Goal: Find specific page/section: Find specific page/section

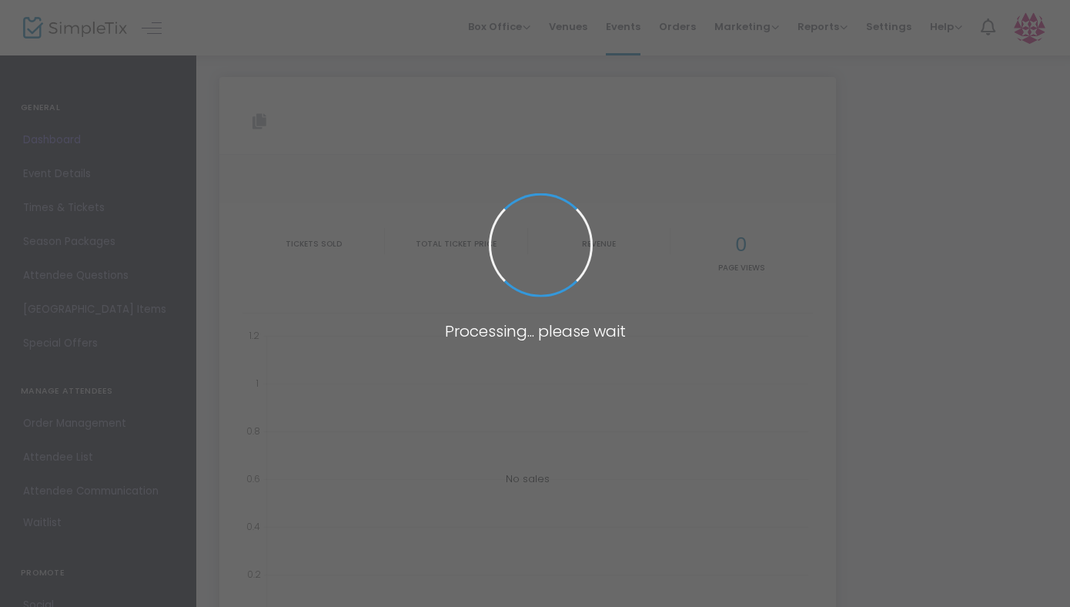
type input "[URL][DOMAIN_NAME]"
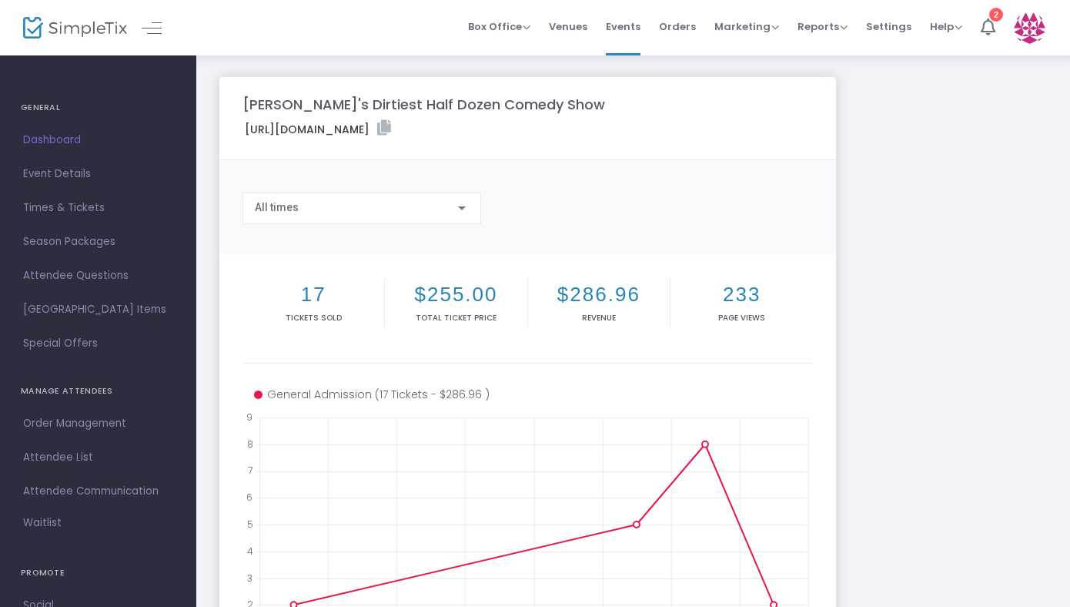
click at [62, 145] on span "Dashboard" at bounding box center [98, 140] width 150 height 20
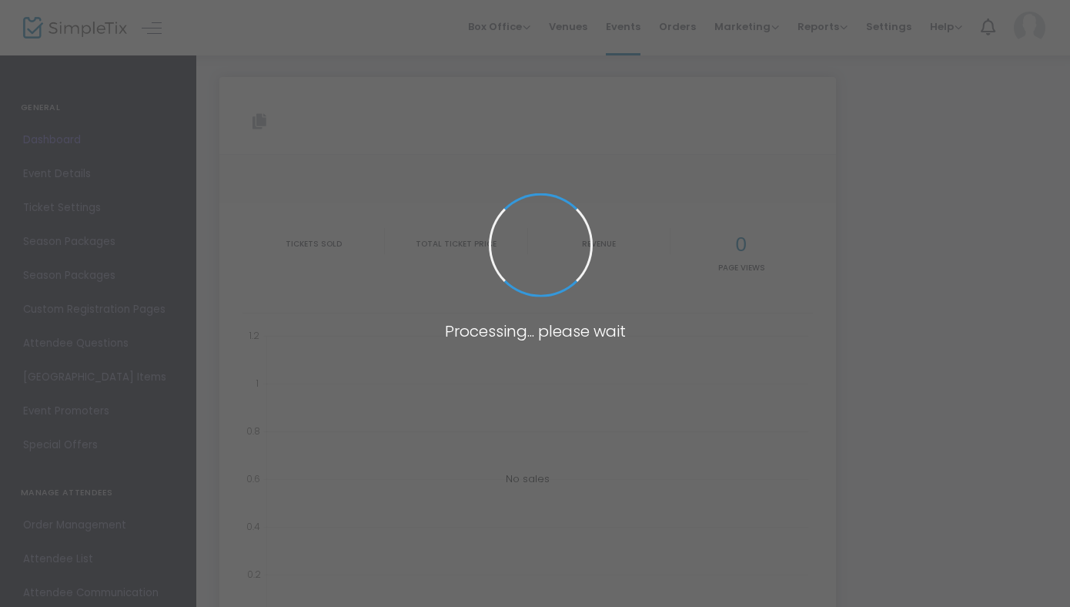
type input "[URL][DOMAIN_NAME]"
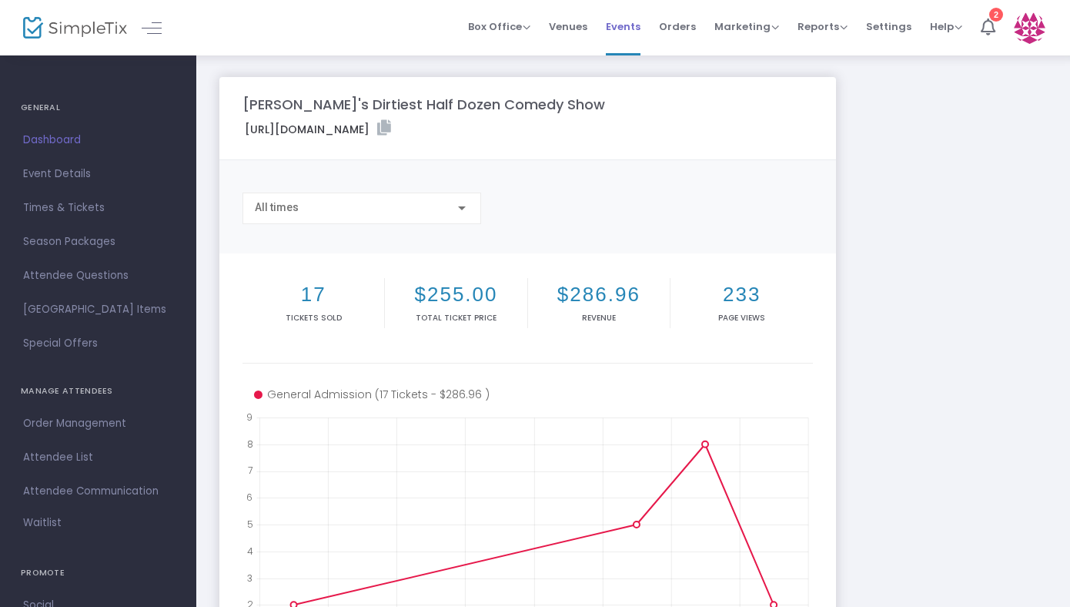
click at [618, 28] on span "Events" at bounding box center [623, 26] width 35 height 39
